Goal: Task Accomplishment & Management: Use online tool/utility

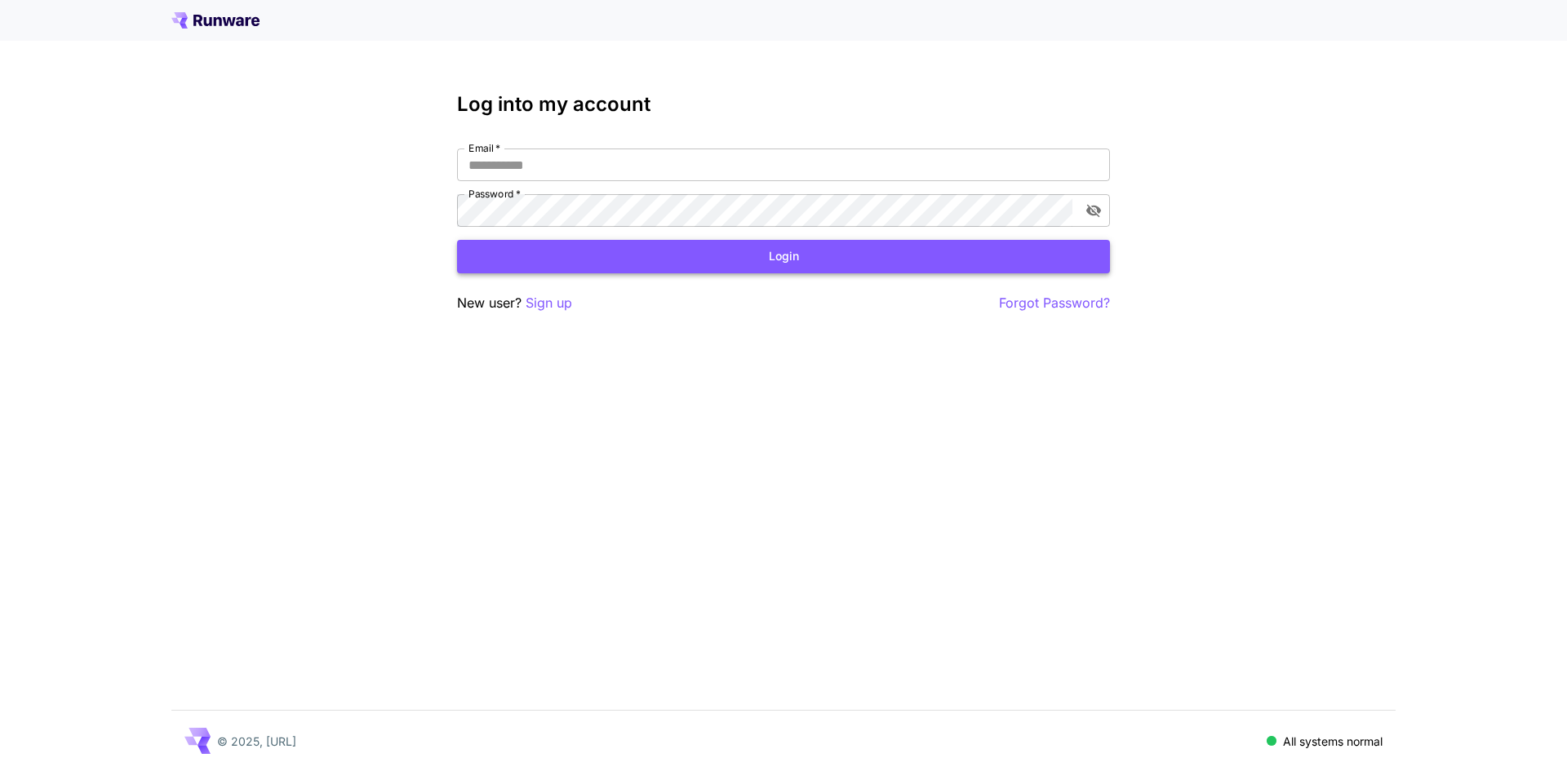
type input "**********"
click at [757, 259] on button "Login" at bounding box center [783, 256] width 653 height 33
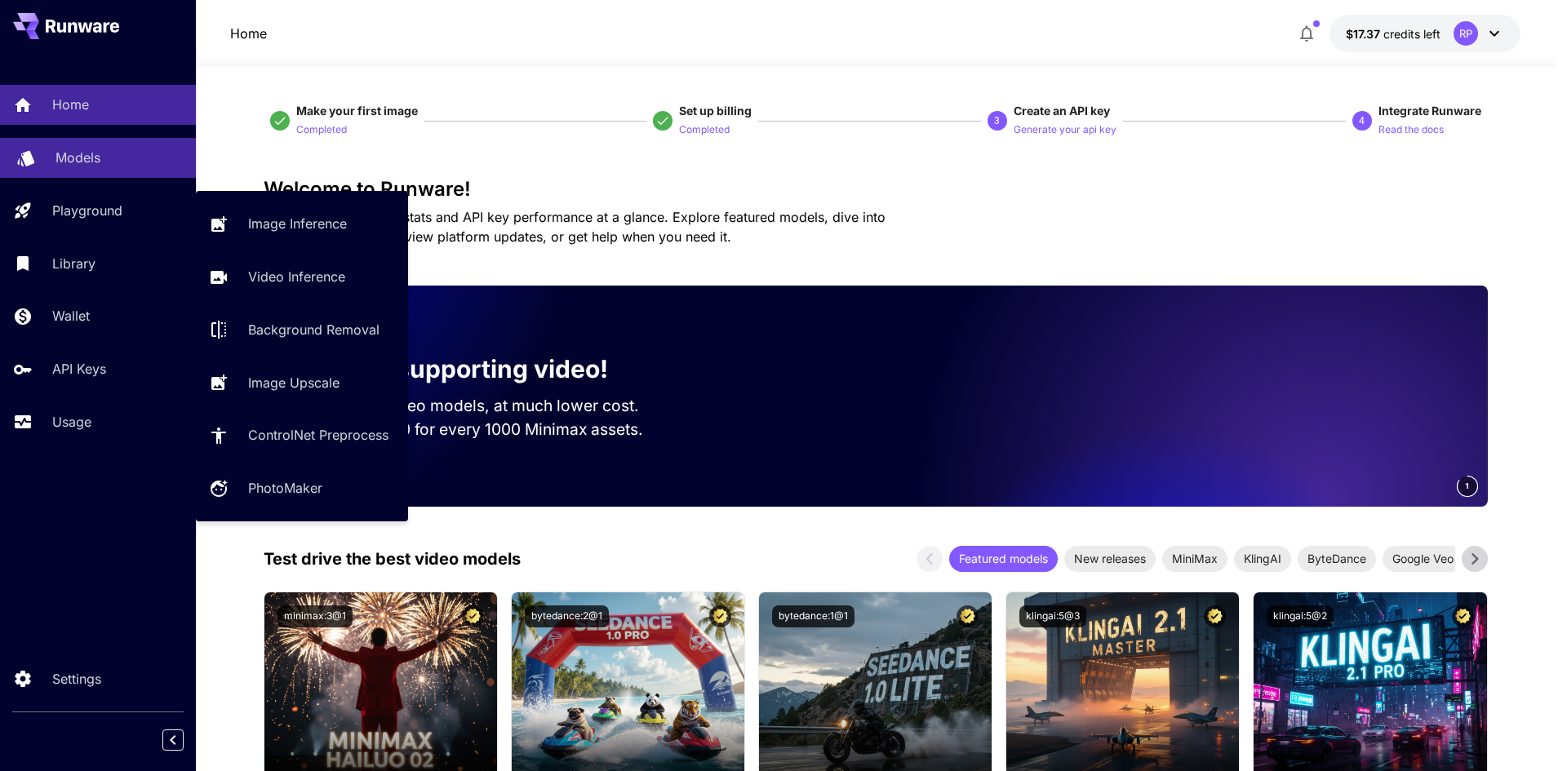
drag, startPoint x: 75, startPoint y: 213, endPoint x: 81, endPoint y: 155, distance: 58.2
click at [75, 213] on p "Playground" at bounding box center [87, 211] width 70 height 20
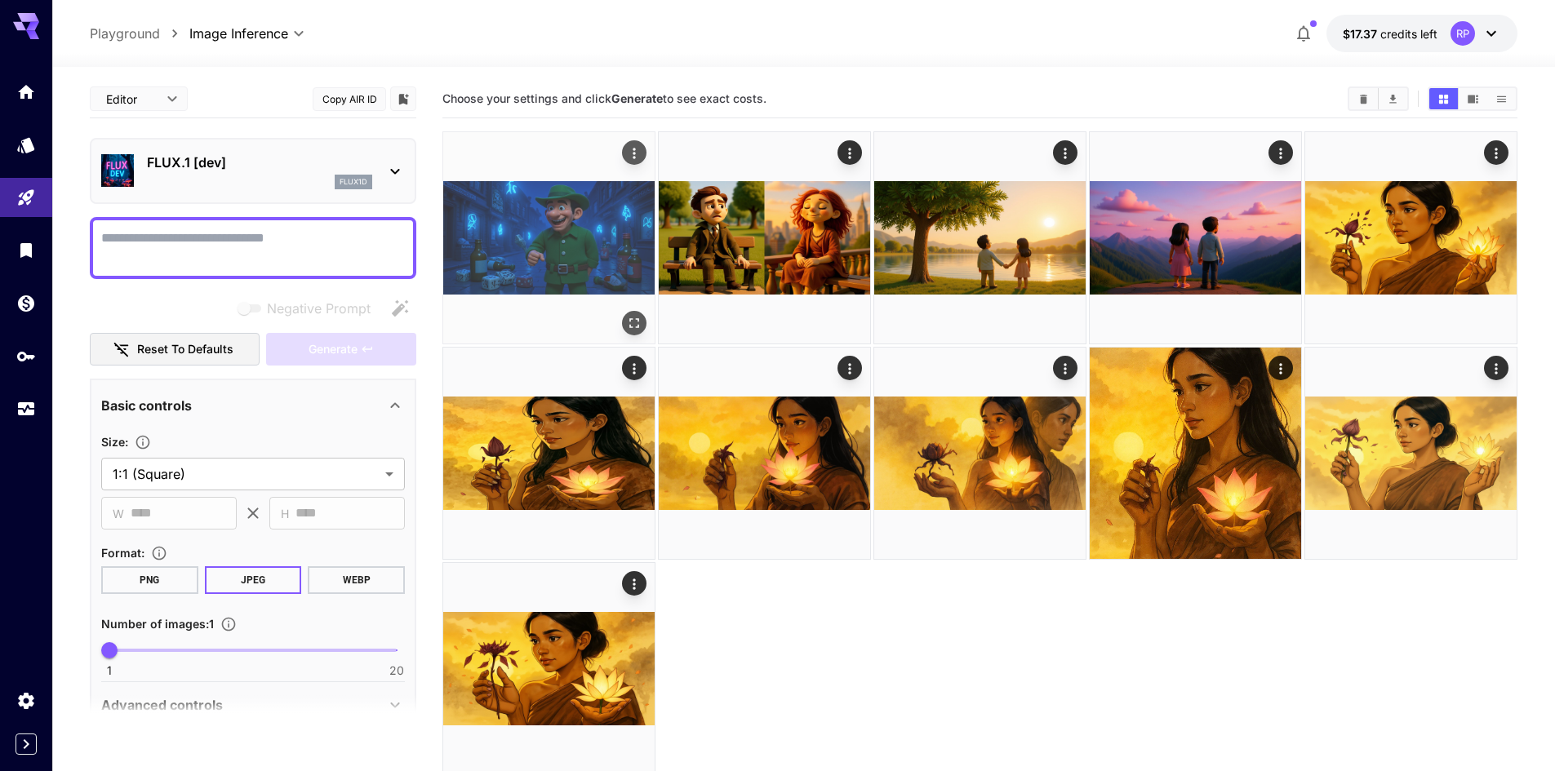
click at [586, 222] on img at bounding box center [548, 237] width 211 height 211
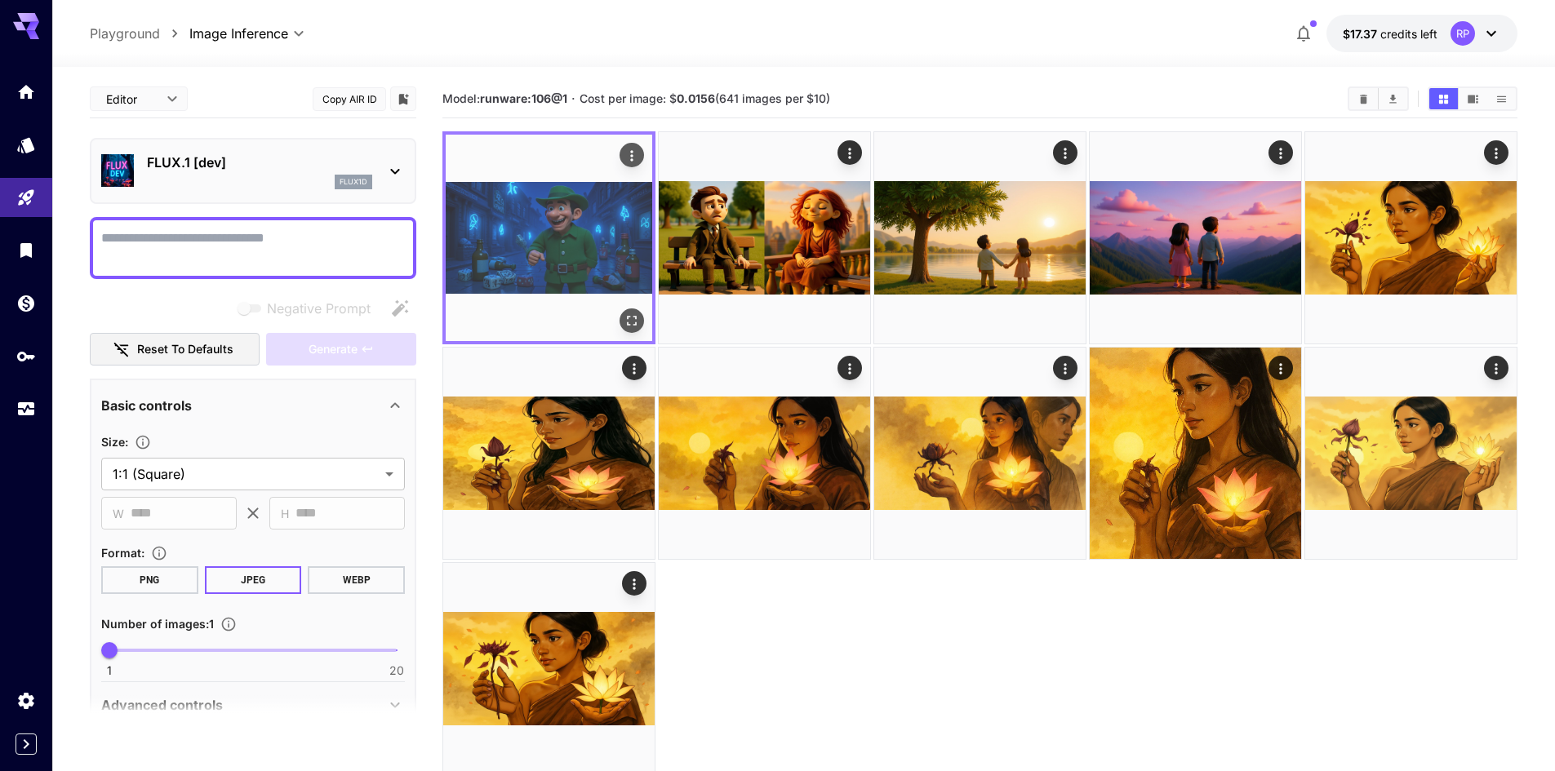
click at [576, 243] on img at bounding box center [549, 238] width 206 height 206
click at [622, 322] on button "Open in fullscreen" at bounding box center [631, 320] width 24 height 24
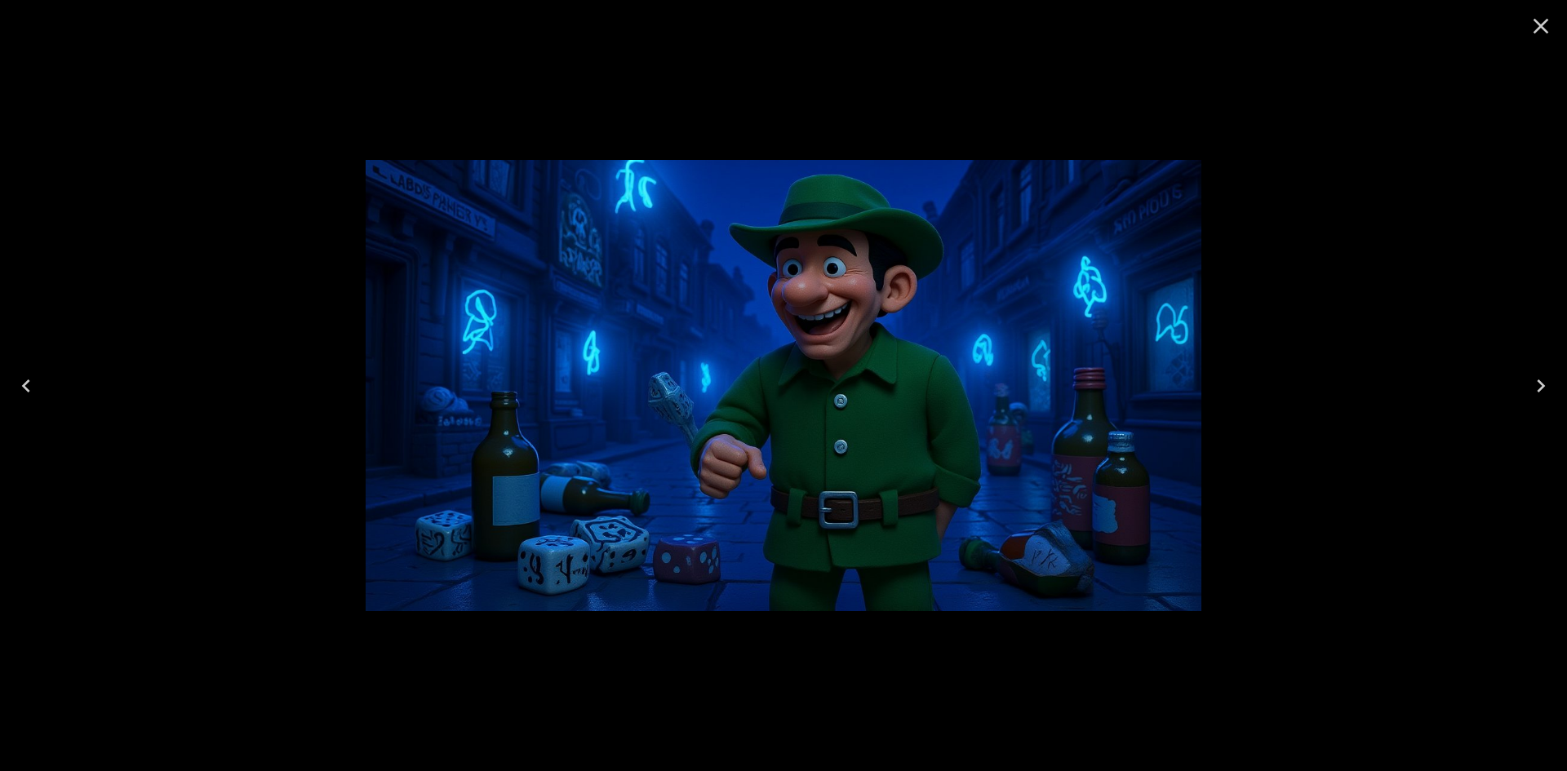
click at [1546, 29] on icon "Close" at bounding box center [1541, 26] width 26 height 26
